Goal: Communication & Community: Answer question/provide support

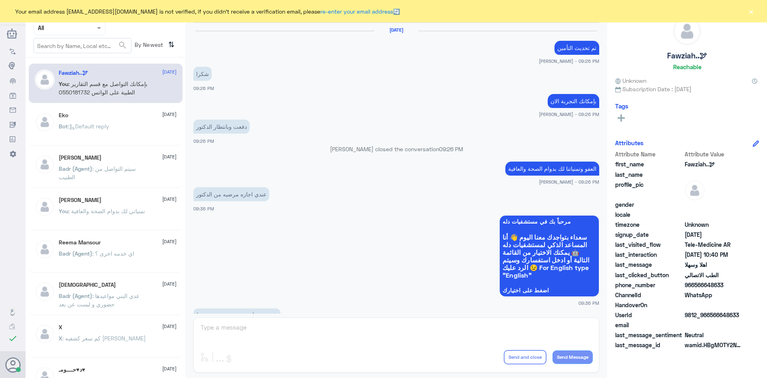
scroll to position [398, 0]
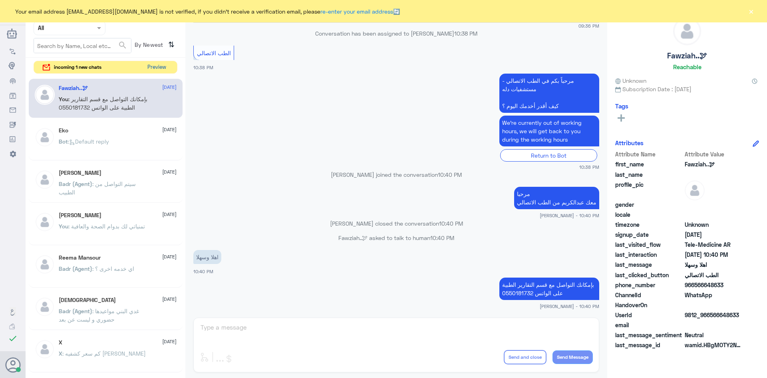
click at [166, 68] on button "Preview" at bounding box center [156, 67] width 25 height 12
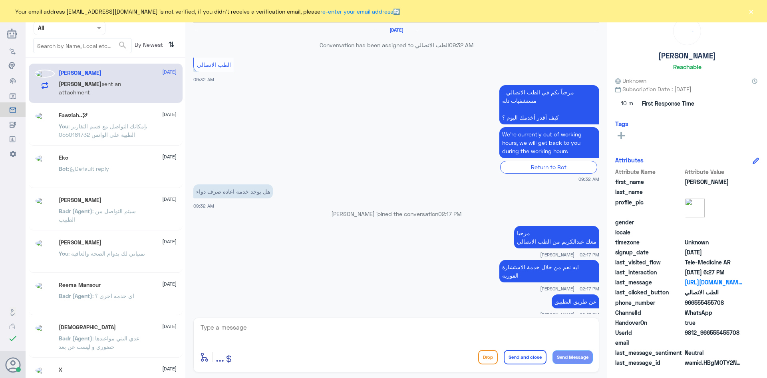
scroll to position [596, 0]
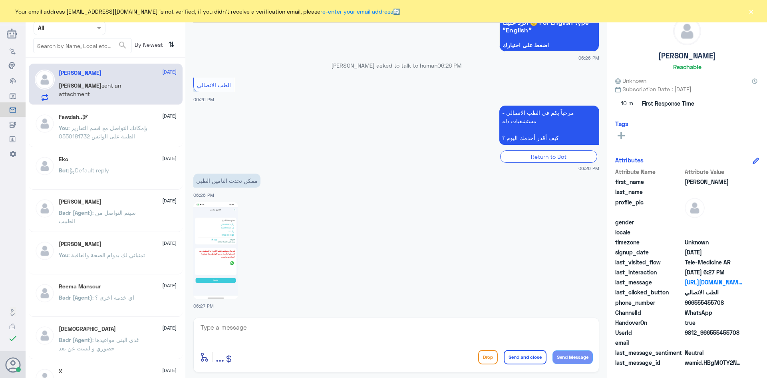
click at [241, 336] on textarea at bounding box center [396, 332] width 393 height 20
paste textarea "مرحبا معك [PERSON_NAME] من الطب الاتصالي"
type textarea "مرحبا معك [PERSON_NAME] من الطب الاتصالي"
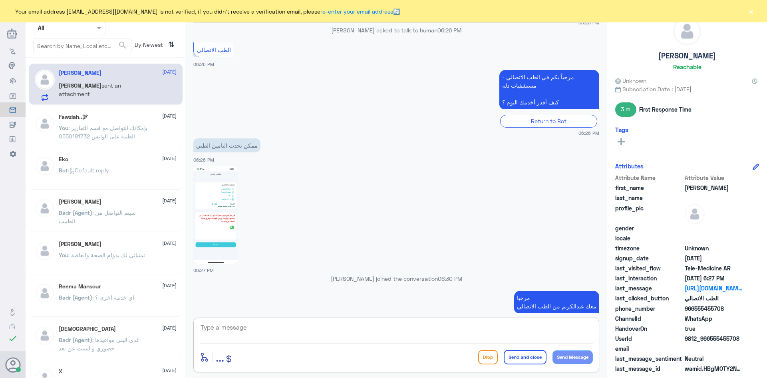
scroll to position [628, 0]
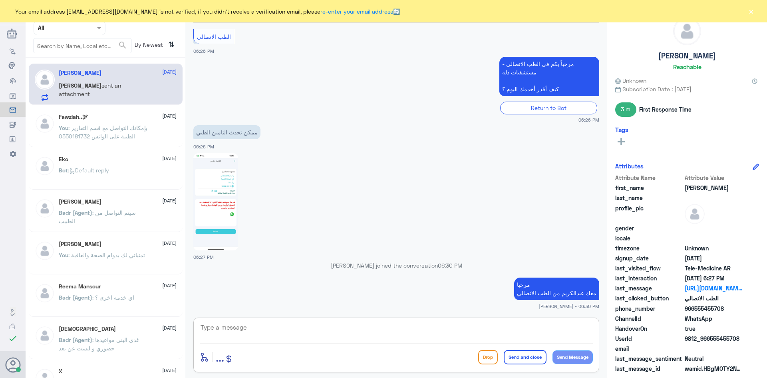
click at [363, 336] on textarea at bounding box center [396, 332] width 393 height 20
type textarea "ابشر"
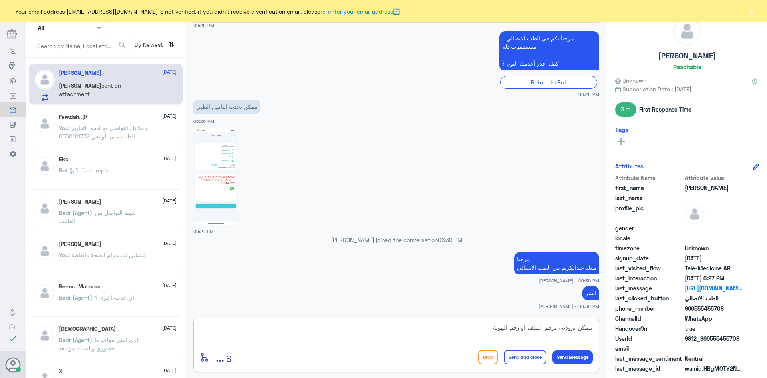
type textarea "ممكن تزودني برقم الملف او رقم الهوية"
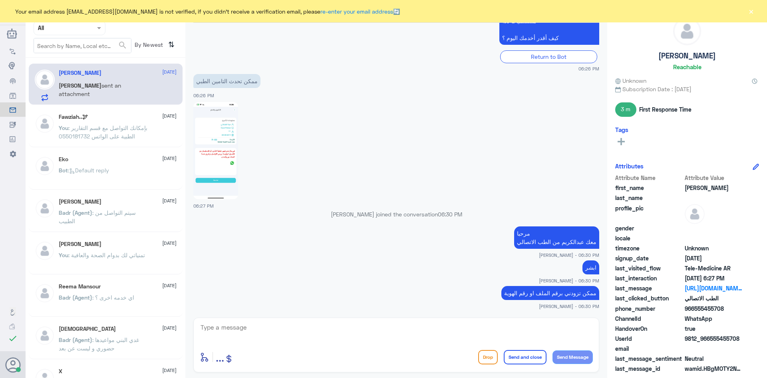
drag, startPoint x: 726, startPoint y: 308, endPoint x: 696, endPoint y: 310, distance: 30.1
click at [696, 310] on span "966555455708" at bounding box center [714, 308] width 58 height 8
copy span "555455708"
click at [395, 329] on textarea at bounding box center [396, 332] width 393 height 20
click at [430, 329] on textarea at bounding box center [396, 332] width 393 height 20
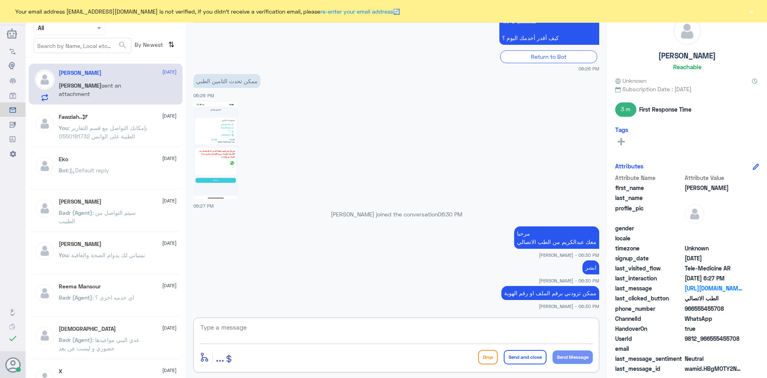
click at [228, 139] on img at bounding box center [215, 150] width 45 height 97
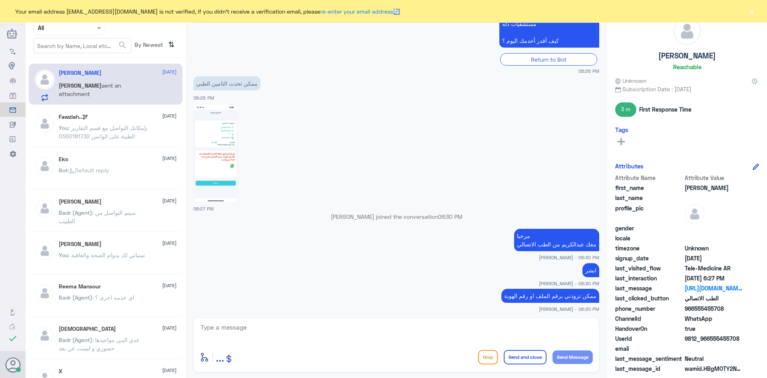
scroll to position [1154, 0]
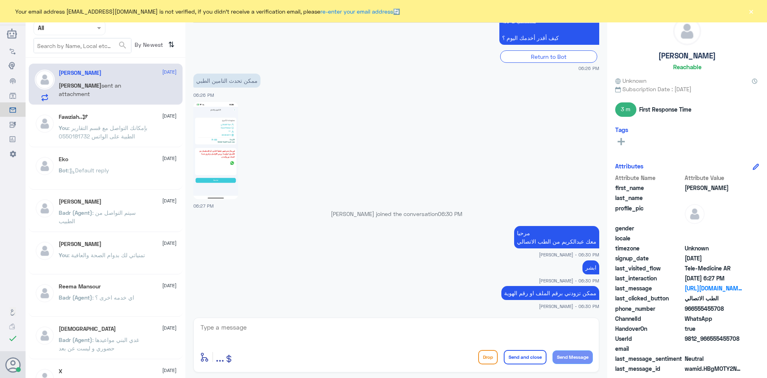
click at [412, 332] on textarea at bounding box center [396, 332] width 393 height 20
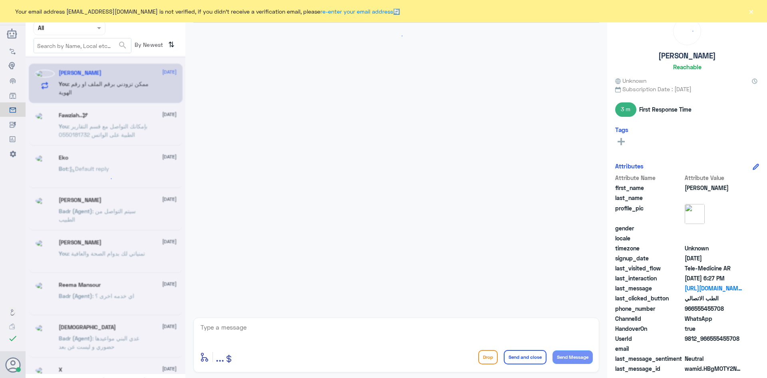
scroll to position [553, 0]
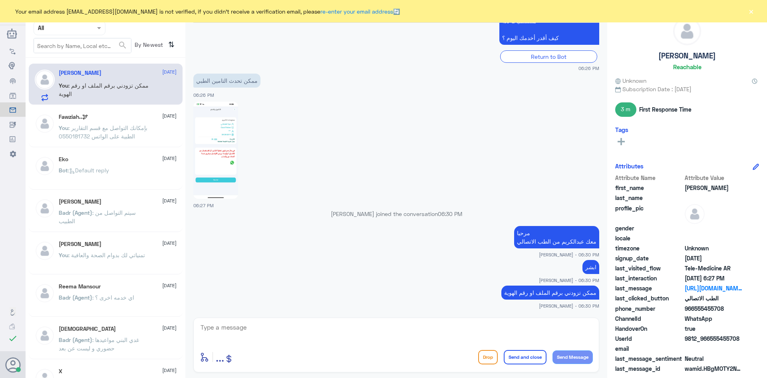
click at [751, 12] on button "×" at bounding box center [751, 11] width 8 height 8
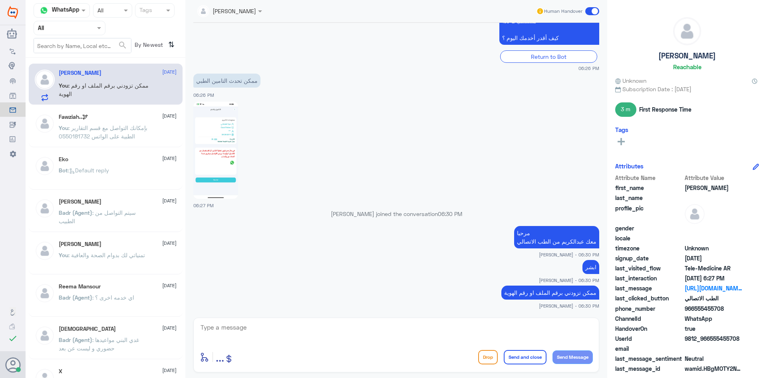
click at [590, 10] on span at bounding box center [592, 11] width 14 height 8
click at [0, 0] on input "checkbox" at bounding box center [0, 0] width 0 height 0
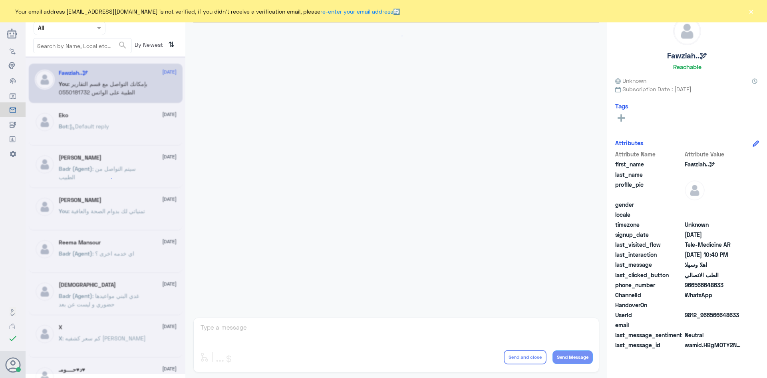
scroll to position [398, 0]
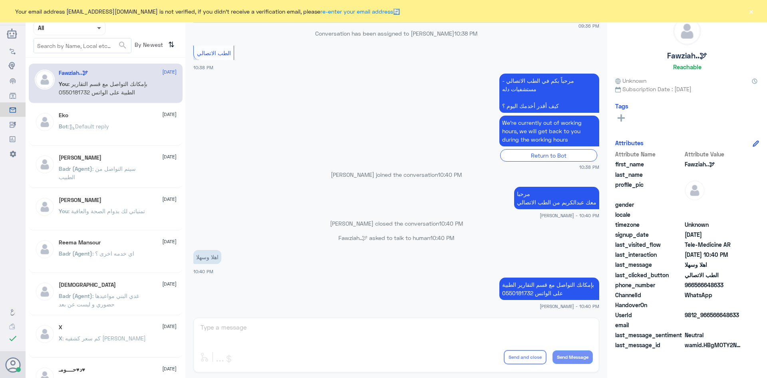
click at [99, 28] on span at bounding box center [99, 28] width 4 height 3
click at [80, 63] on b "Unassigned" at bounding box center [67, 62] width 30 height 7
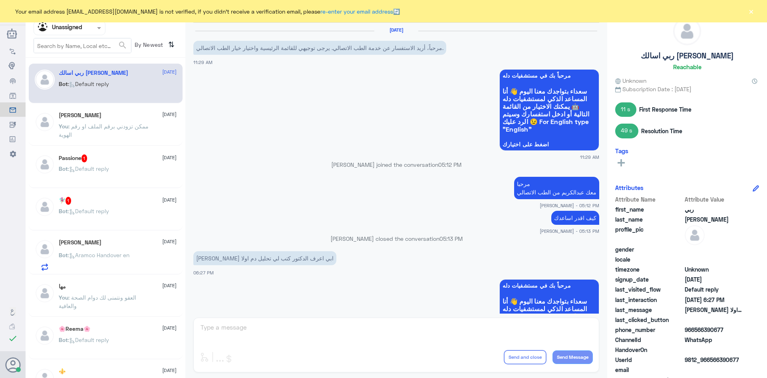
scroll to position [61, 0]
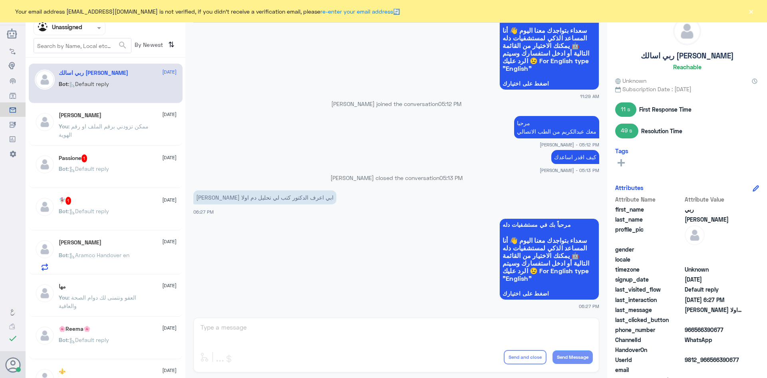
click at [108, 123] on span ": ممكن تزودني برقم الملف او رقم الهوية" at bounding box center [104, 130] width 90 height 15
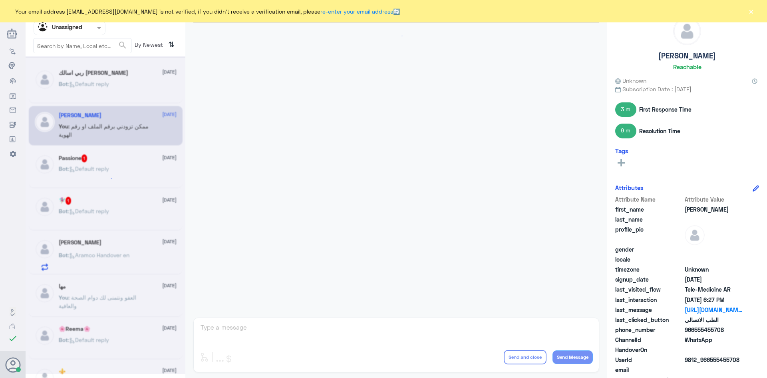
scroll to position [543, 0]
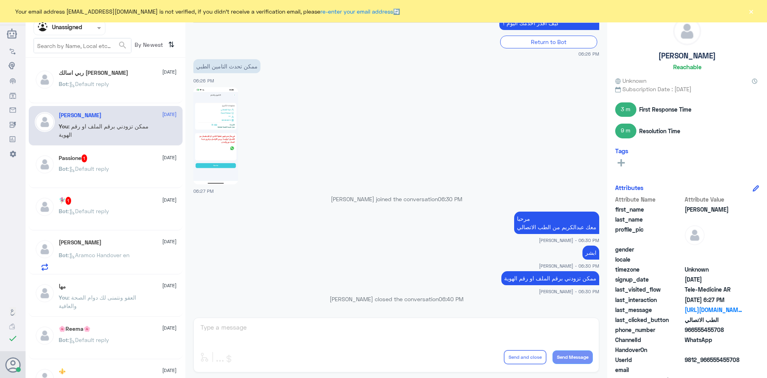
click at [119, 83] on div "Bot : Default reply" at bounding box center [118, 91] width 118 height 18
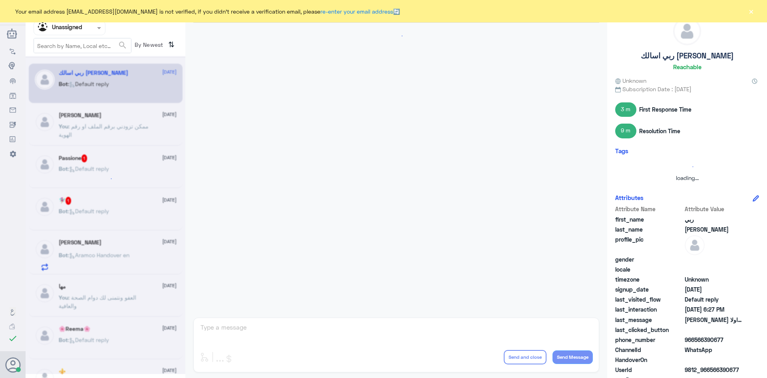
scroll to position [61, 0]
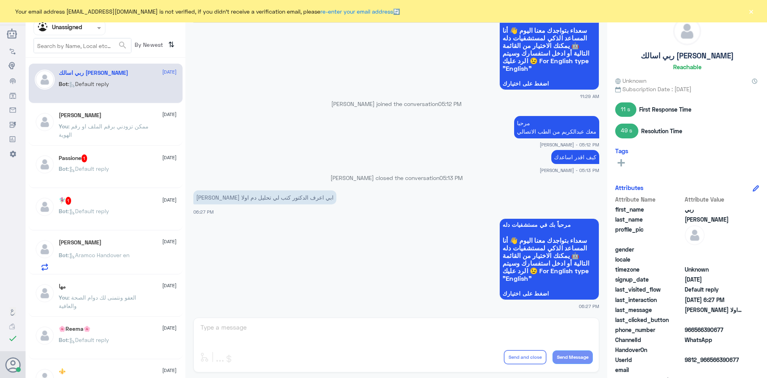
click at [426, 330] on div "Unassigned Human Handover 29 Aug 2025 مرحباً، أريد الاستفسار عن خدمة الطب الاتص…" at bounding box center [396, 190] width 422 height 380
click at [753, 12] on button "×" at bounding box center [751, 11] width 8 height 8
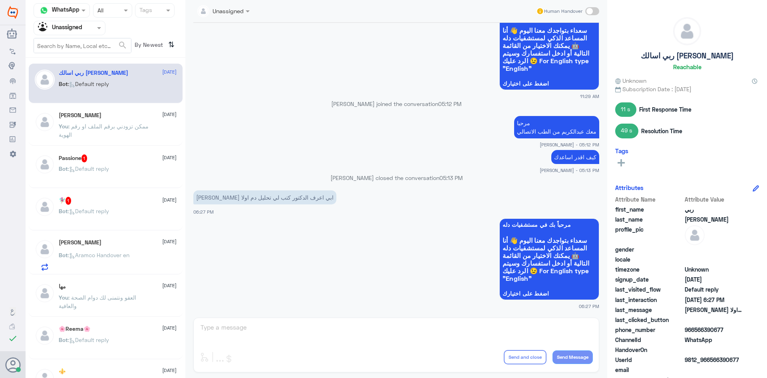
click at [599, 7] on label at bounding box center [592, 11] width 14 height 8
click at [0, 0] on input "checkbox" at bounding box center [0, 0] width 0 height 0
click at [361, 336] on textarea at bounding box center [396, 332] width 393 height 20
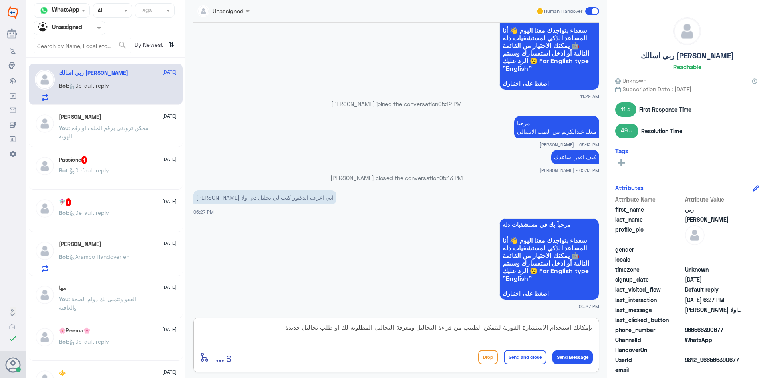
type textarea "بإمكانك استخدام الاستشارة الفورية ليتمكن الطبيب من قراءة التحاليل ومعرفة التحال…"
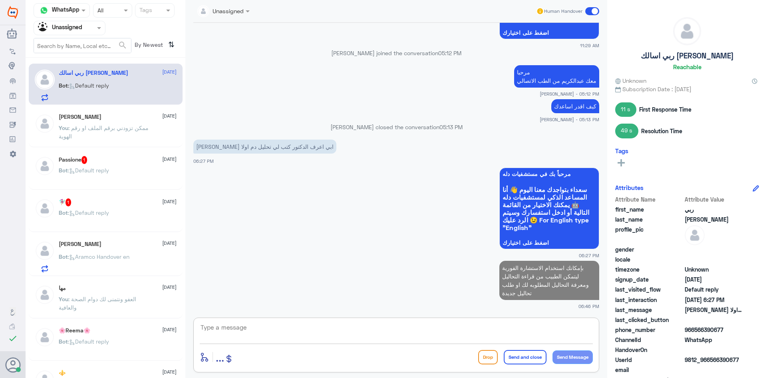
click at [113, 167] on div "Passione 1 29 August Bot : Default reply" at bounding box center [118, 171] width 118 height 30
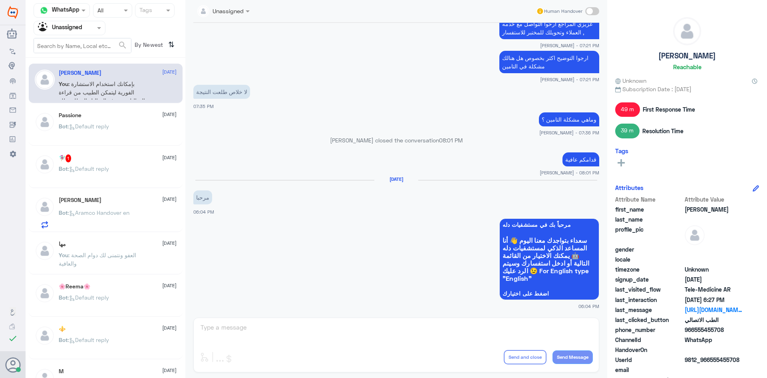
scroll to position [1328, 0]
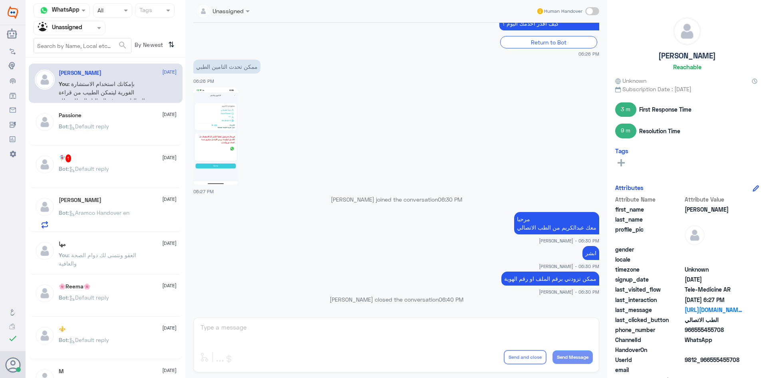
click at [109, 153] on div "🧚🏼‍♀️ 1 29 August Bot : Default reply" at bounding box center [106, 168] width 154 height 40
click at [109, 169] on span ": Default reply" at bounding box center [88, 168] width 41 height 7
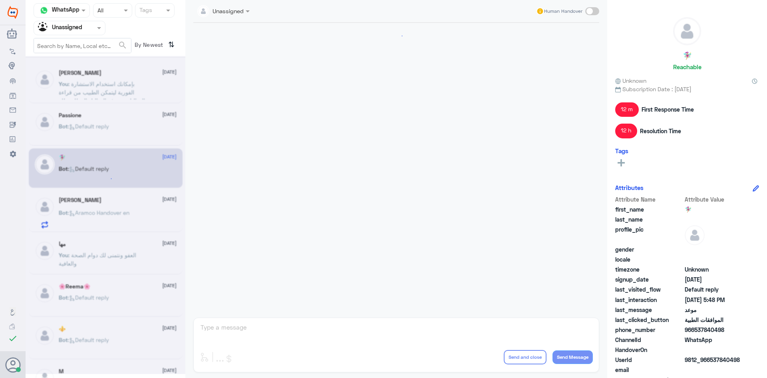
scroll to position [535, 0]
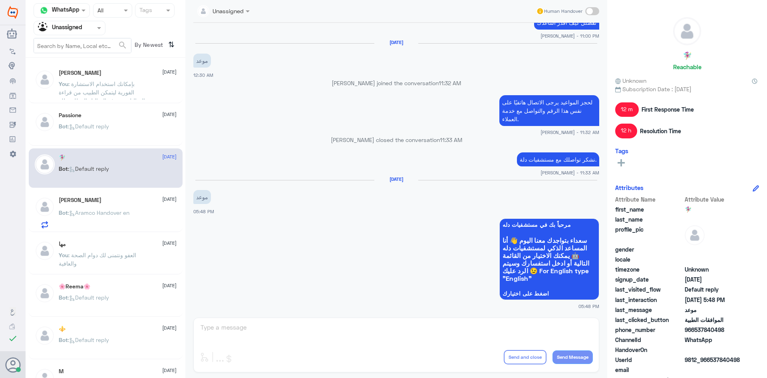
click at [92, 121] on div "Passione 29 August Bot : Default reply" at bounding box center [118, 127] width 118 height 30
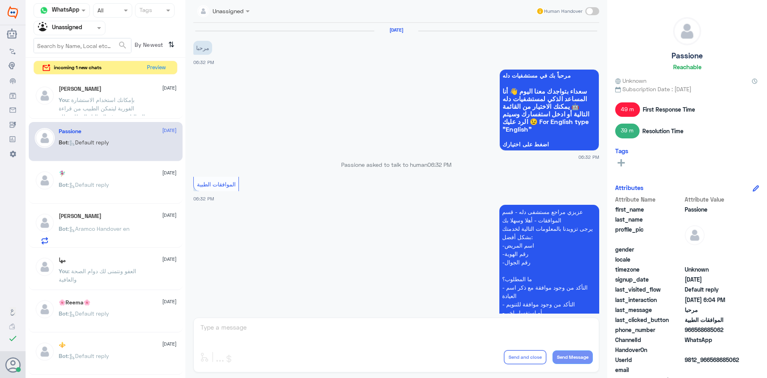
scroll to position [515, 0]
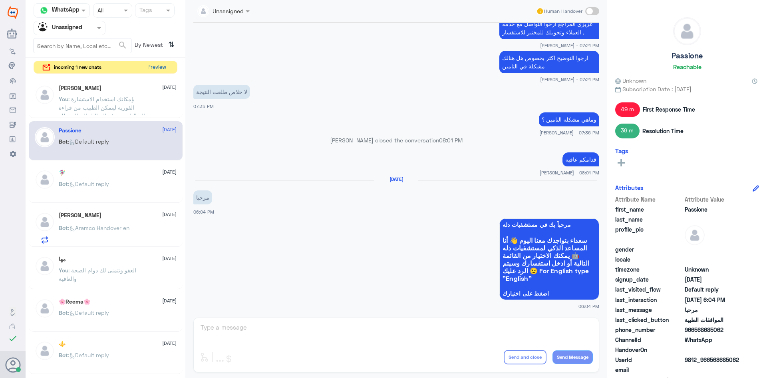
click at [155, 66] on button "Preview" at bounding box center [156, 67] width 25 height 12
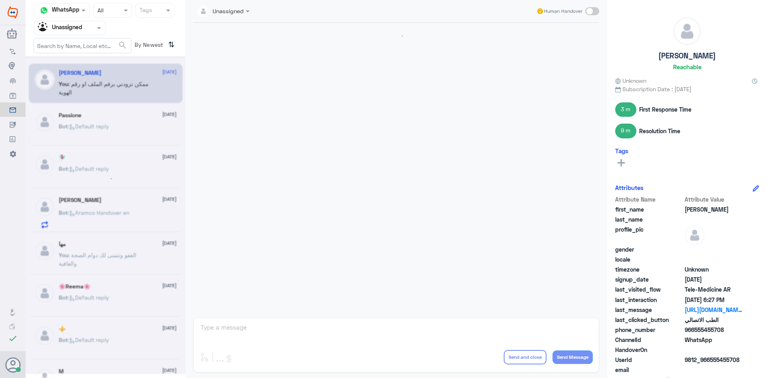
scroll to position [543, 0]
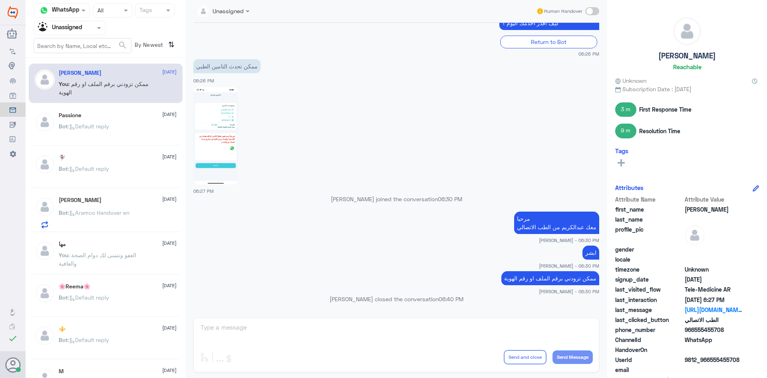
click at [125, 128] on div "Bot : Default reply" at bounding box center [118, 133] width 118 height 18
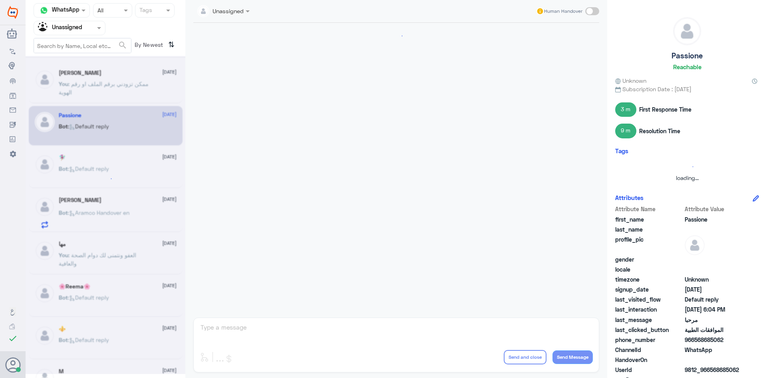
scroll to position [515, 0]
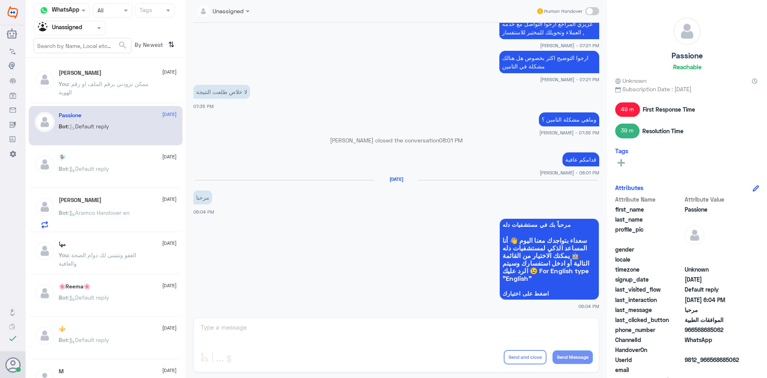
click at [123, 184] on div "Bot : Default reply" at bounding box center [118, 175] width 118 height 18
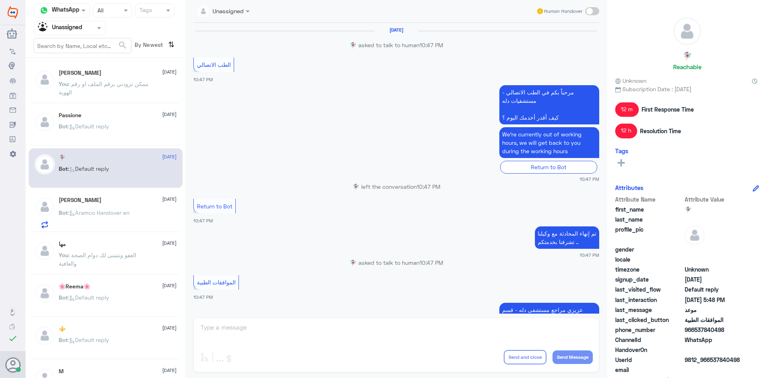
scroll to position [535, 0]
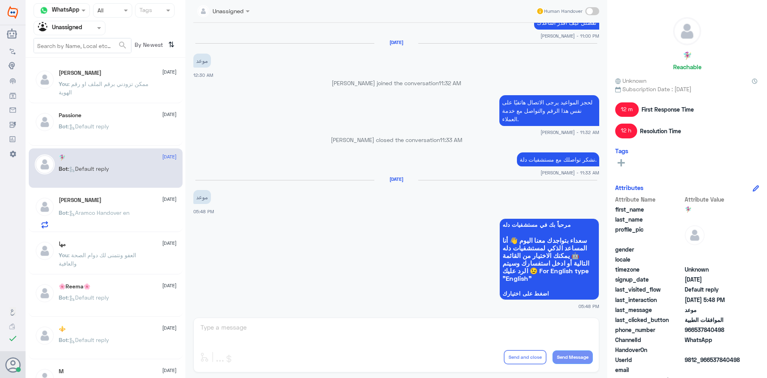
click at [127, 207] on div "Hameed Afridi 29 August Bot : Aramco Handover en" at bounding box center [118, 213] width 118 height 32
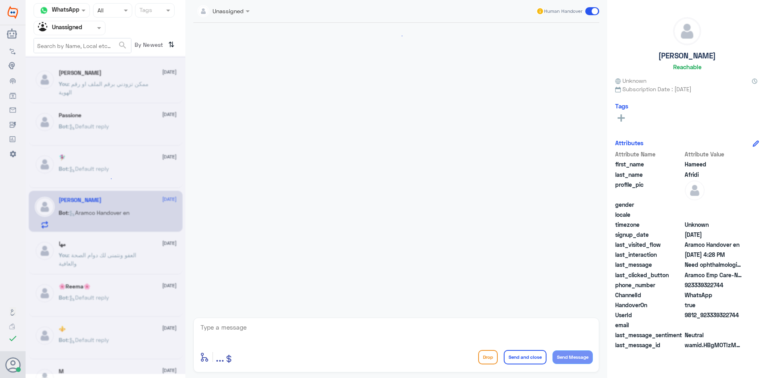
scroll to position [477, 0]
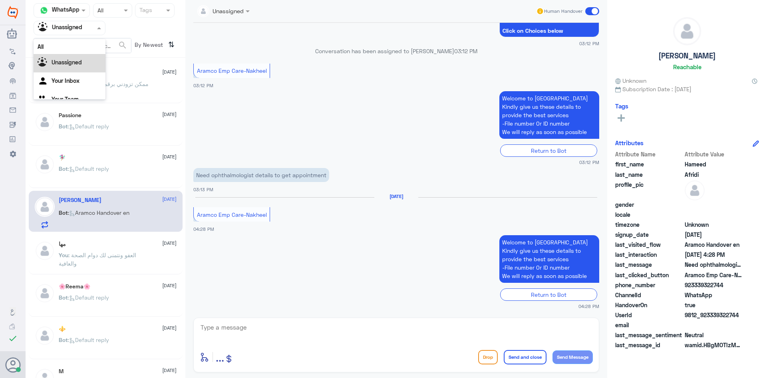
click at [99, 31] on span at bounding box center [100, 28] width 10 height 8
click at [78, 48] on div "All" at bounding box center [70, 46] width 72 height 15
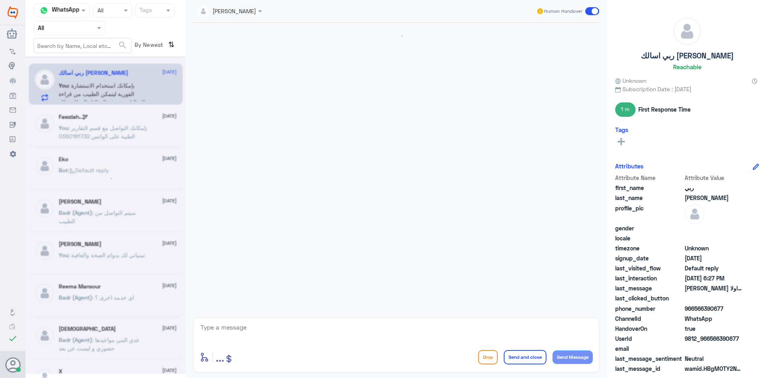
scroll to position [126, 0]
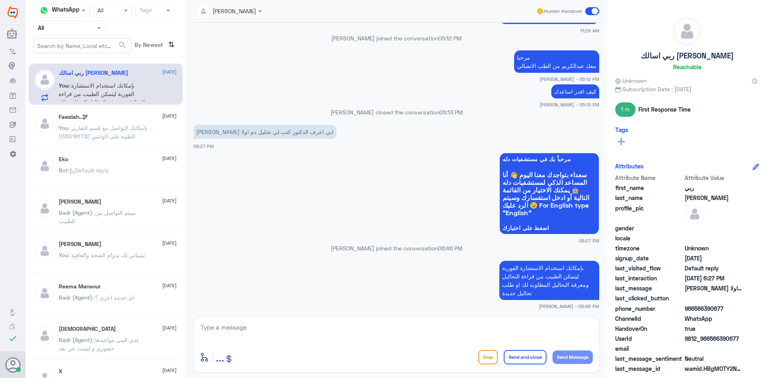
click at [588, 9] on span at bounding box center [592, 11] width 14 height 8
click at [0, 0] on input "checkbox" at bounding box center [0, 0] width 0 height 0
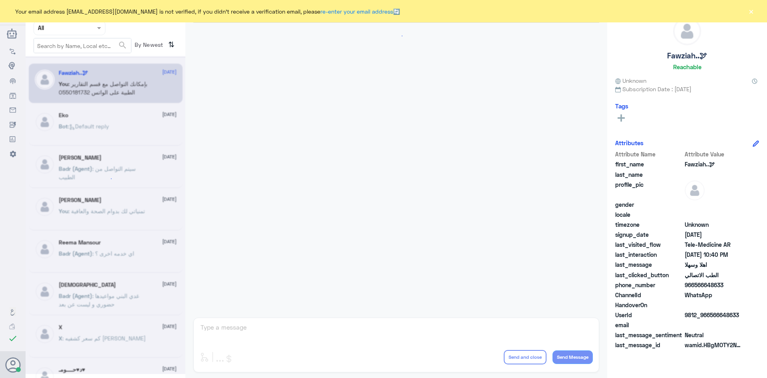
scroll to position [398, 0]
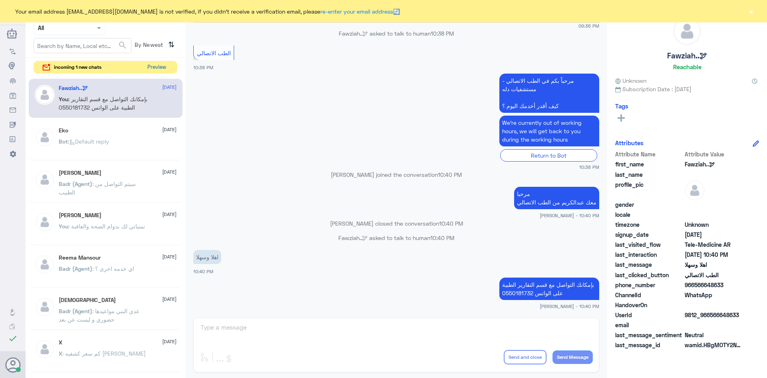
click at [156, 67] on button "Preview" at bounding box center [156, 67] width 25 height 12
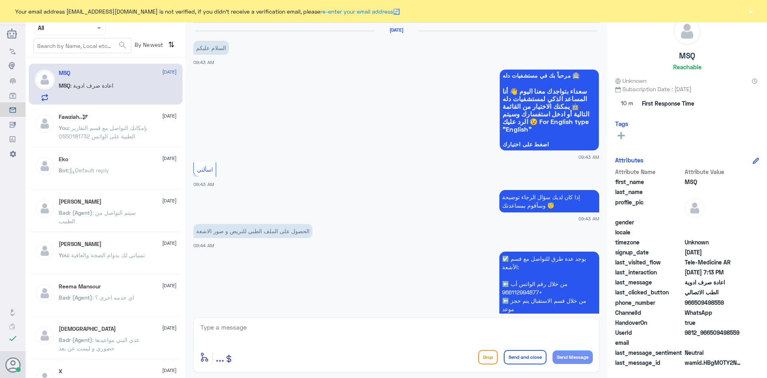
scroll to position [712, 0]
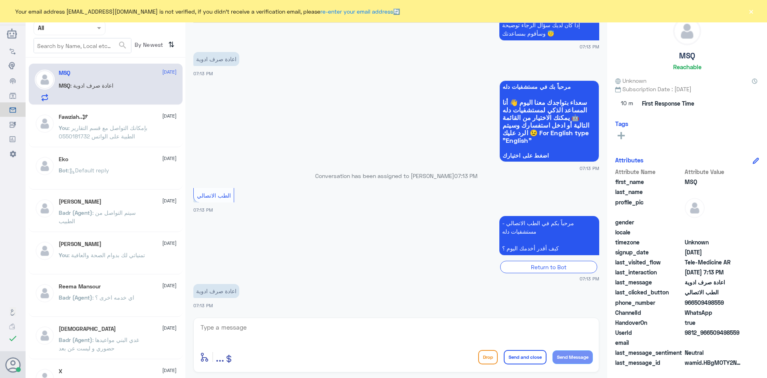
click at [359, 336] on textarea at bounding box center [396, 332] width 393 height 20
type textarea "ب"
paste textarea "مرحبا معك عبدالكريم من الطب الاتصالي"
type textarea "مرحبا معك عبدالكريم من الطب الاتصالي"
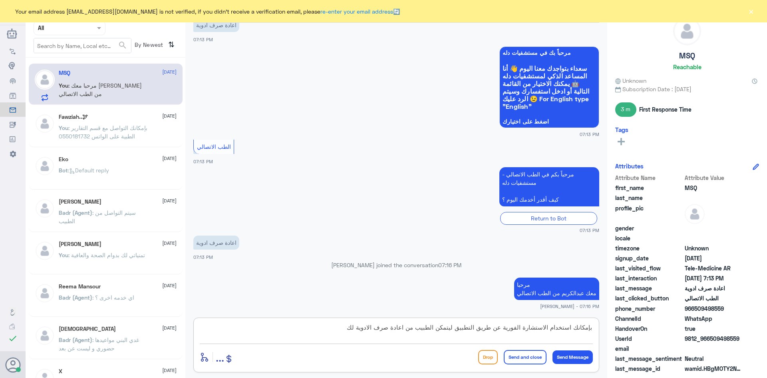
type textarea "بإمكانك استخدام الاستشارة الفورية عن طريق التطبيق ليتمكن الطبيب من اعادة صرف ال…"
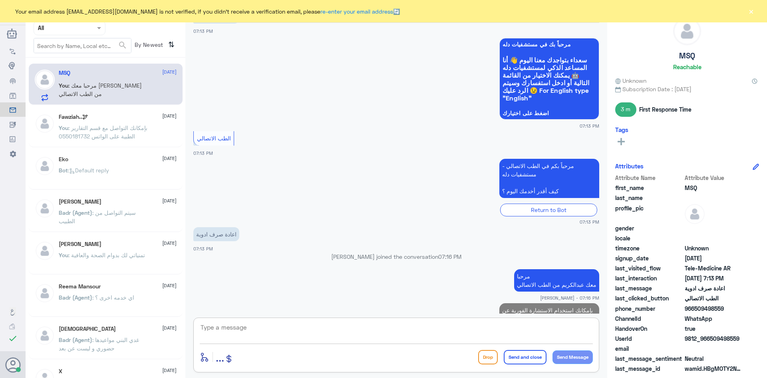
scroll to position [788, 0]
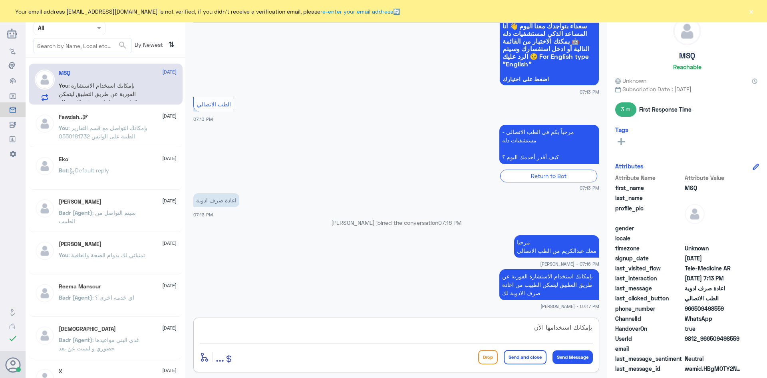
type textarea "بإمكانك استخدامها الآن"
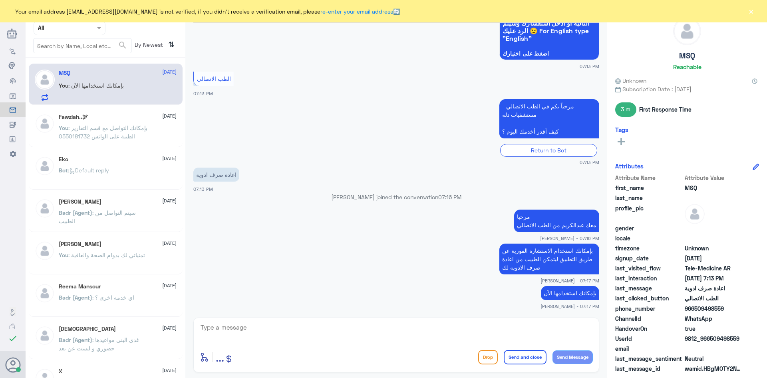
drag, startPoint x: 726, startPoint y: 308, endPoint x: 695, endPoint y: 312, distance: 30.9
click at [695, 312] on span "966509498559" at bounding box center [714, 308] width 58 height 8
copy span "509498559"
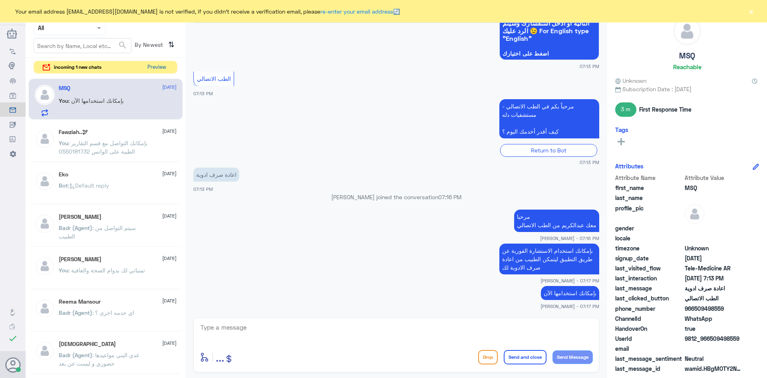
click at [159, 68] on button "Preview" at bounding box center [156, 67] width 25 height 12
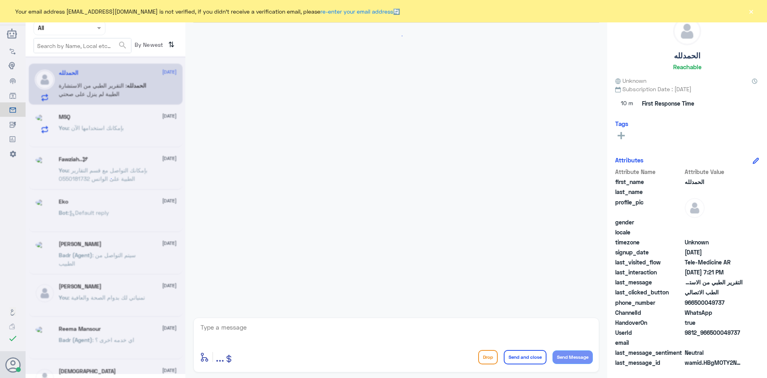
scroll to position [393, 0]
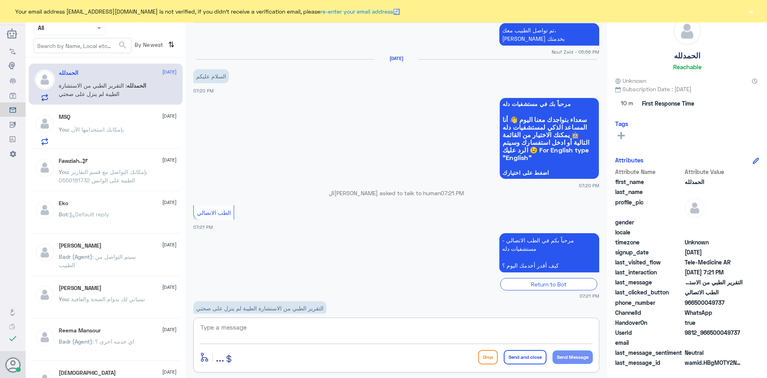
click at [291, 329] on textarea at bounding box center [396, 332] width 393 height 20
paste textarea "مرحبا معك [PERSON_NAME] من الطب الاتصالي"
type textarea "مرحبا معك [PERSON_NAME] من الطب الاتصالي"
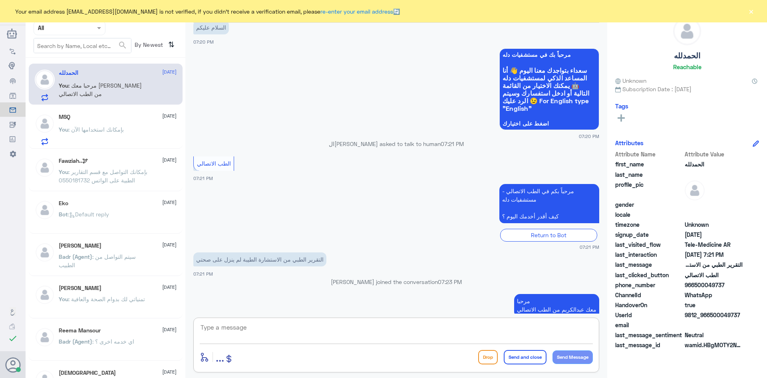
paste textarea "بإمكانك التواصل مع قسم التقارير الطبية على الواتس 0550181732"
type textarea "بإمكانك التواصل مع قسم التقارير الطبية على الواتس 0550181732"
click at [521, 356] on button "Send and close" at bounding box center [525, 357] width 43 height 14
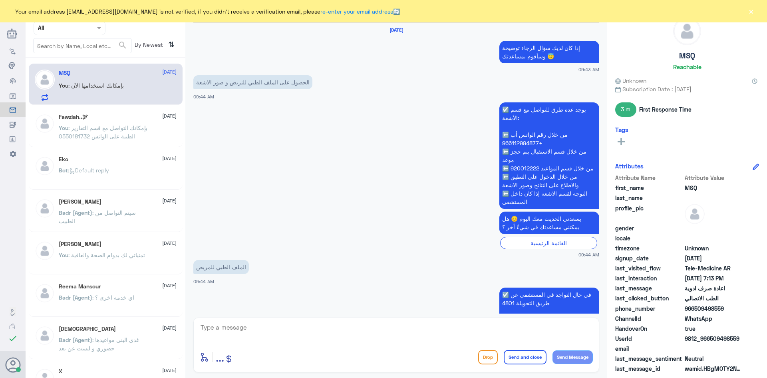
scroll to position [679, 0]
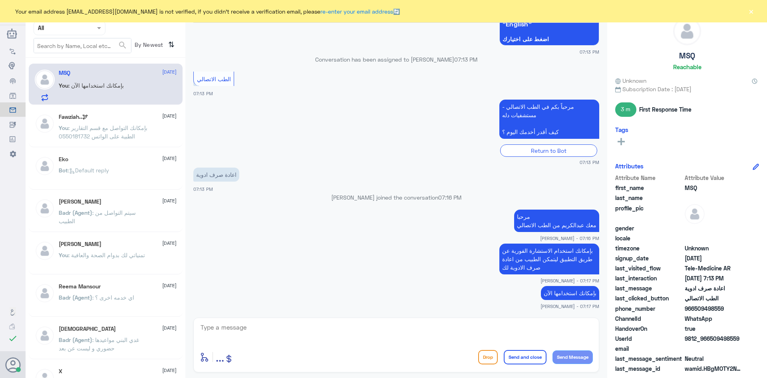
click at [753, 9] on button "×" at bounding box center [751, 11] width 8 height 8
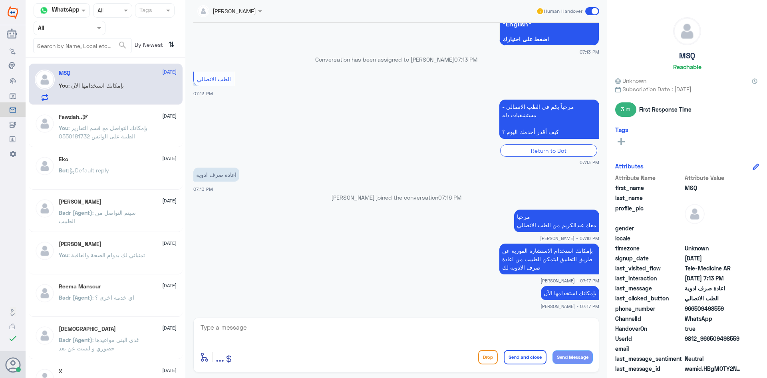
click at [588, 11] on span at bounding box center [592, 11] width 14 height 8
click at [0, 0] on input "checkbox" at bounding box center [0, 0] width 0 height 0
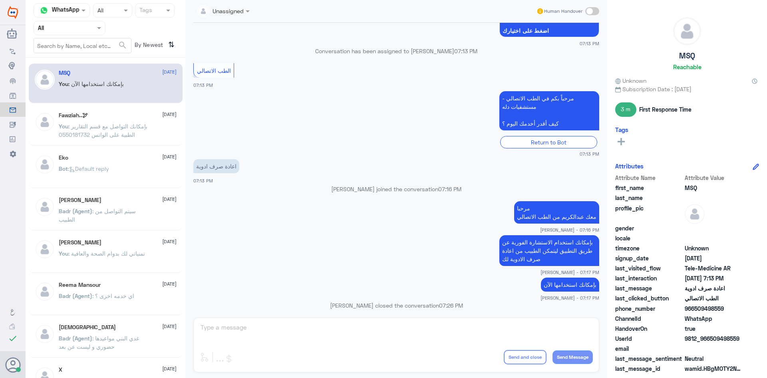
scroll to position [694, 0]
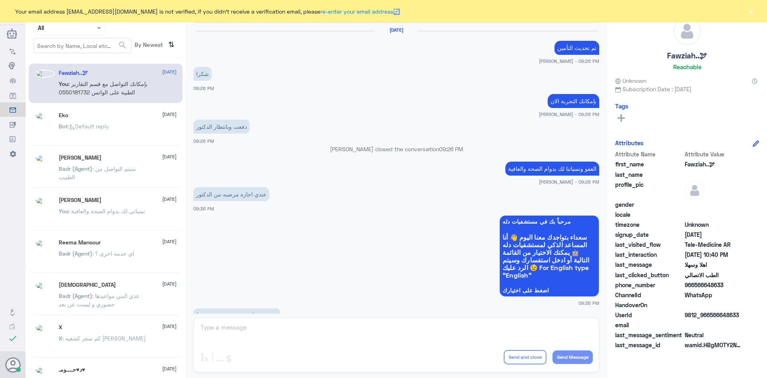
scroll to position [398, 0]
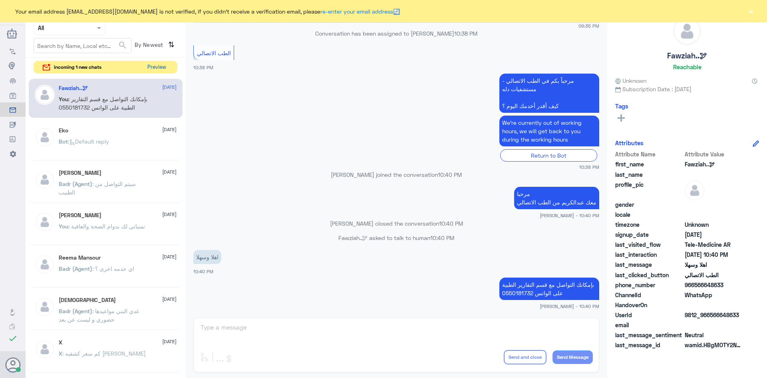
click at [161, 68] on button "Preview" at bounding box center [156, 67] width 25 height 12
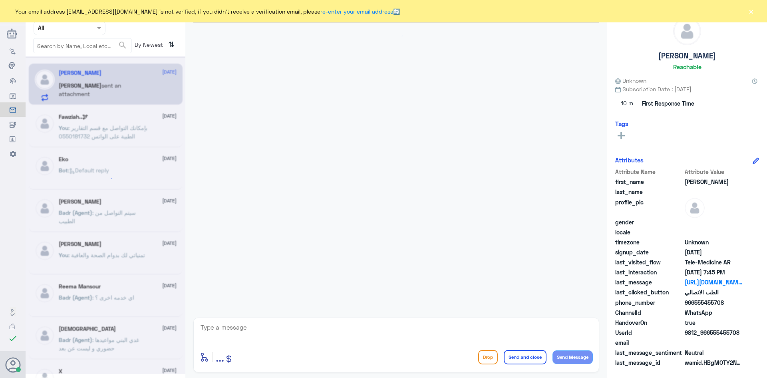
scroll to position [761, 0]
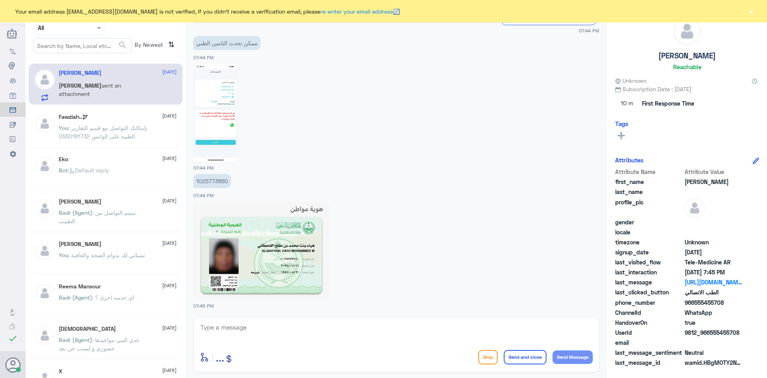
click at [245, 326] on textarea at bounding box center [396, 332] width 393 height 20
paste textarea "مرحبا معك عبدالكريم من الطب الاتصالي"
type textarea "مرحبا معك عبدالكريم من الطب الاتصالي"
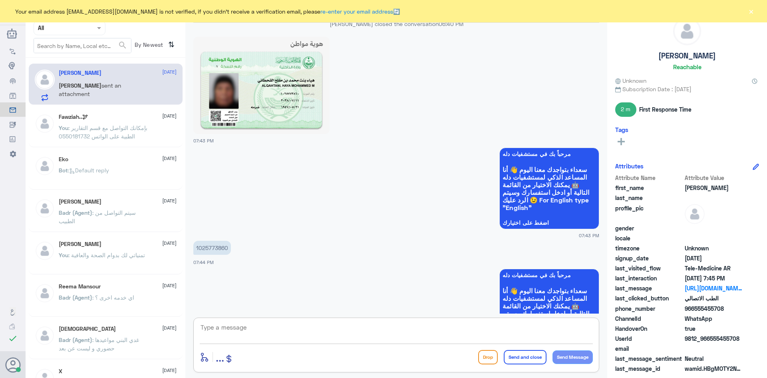
scroll to position [436, 0]
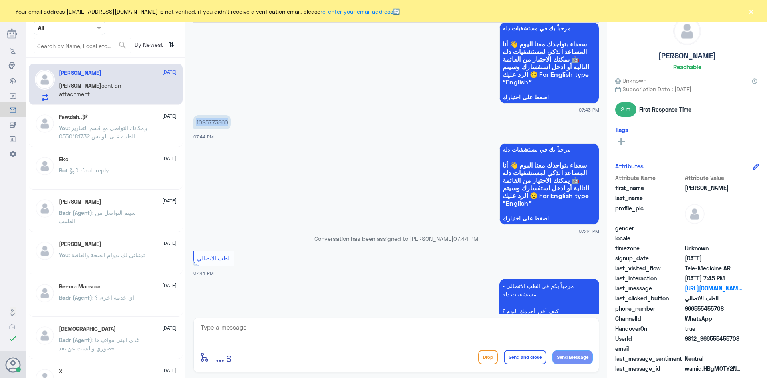
drag, startPoint x: 229, startPoint y: 122, endPoint x: 195, endPoint y: 121, distance: 34.0
click at [195, 121] on p "1025773860" at bounding box center [212, 122] width 38 height 14
copy p "1025773860"
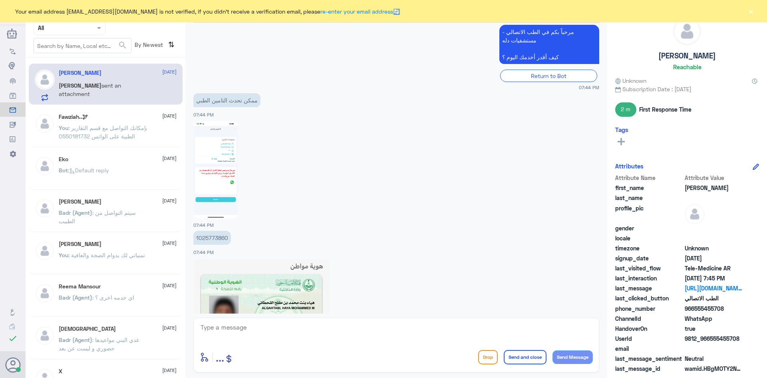
scroll to position [795, 0]
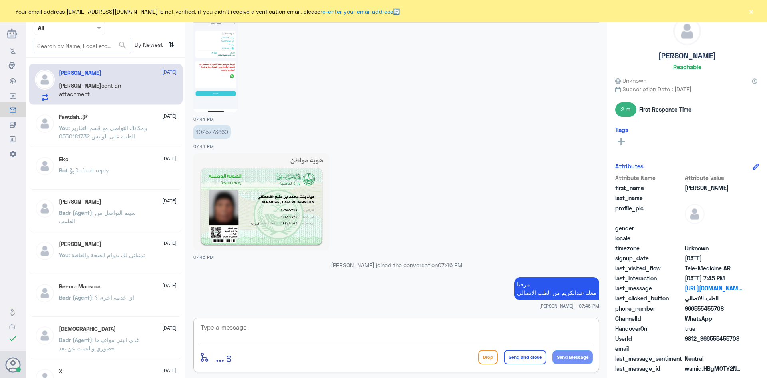
click at [422, 333] on textarea at bounding box center [396, 332] width 393 height 20
type textarea "لحظات من فضلك"
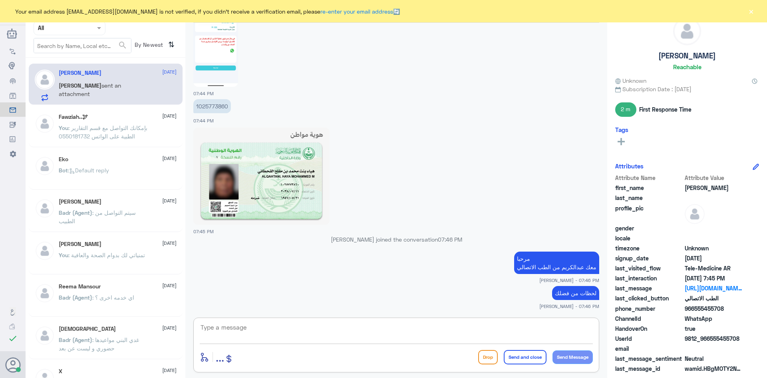
click at [417, 326] on textarea at bounding box center [396, 332] width 393 height 20
type textarea "تم تحديث التأمين بإمكانك استخدام الاستشارة الفورية الآن بتغطية التأمين"
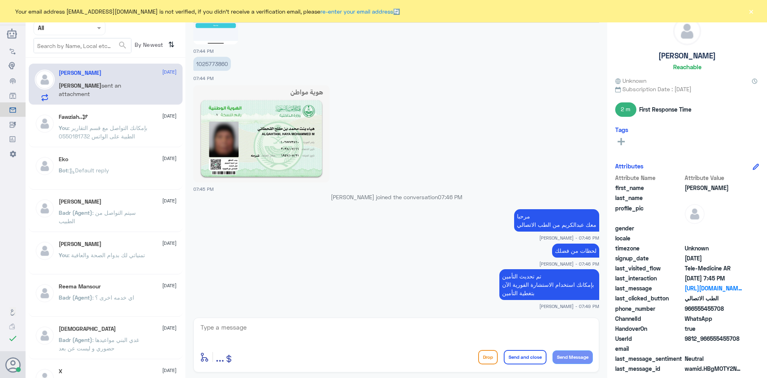
click at [753, 14] on button "×" at bounding box center [751, 11] width 8 height 8
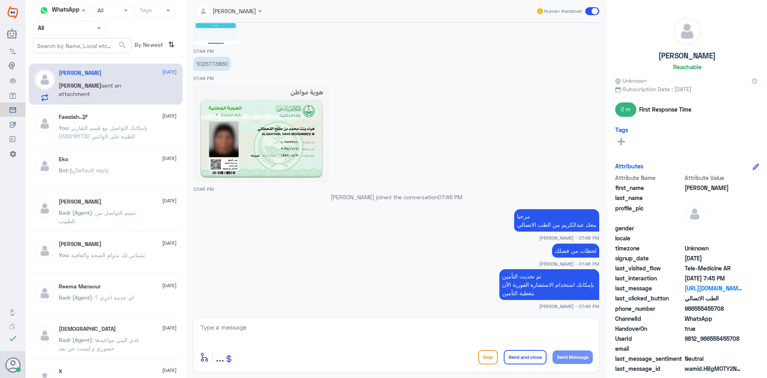
click at [590, 11] on span at bounding box center [592, 11] width 14 height 8
click at [0, 0] on input "checkbox" at bounding box center [0, 0] width 0 height 0
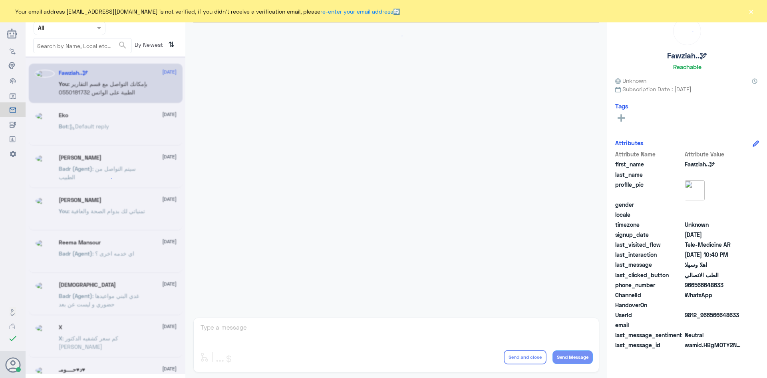
scroll to position [398, 0]
